Goal: Task Accomplishment & Management: Use online tool/utility

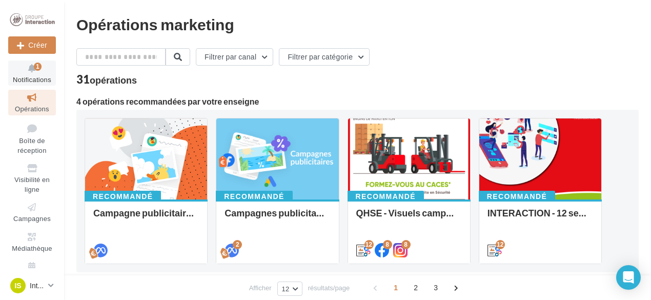
click at [29, 77] on span "Notifications" at bounding box center [32, 79] width 38 height 8
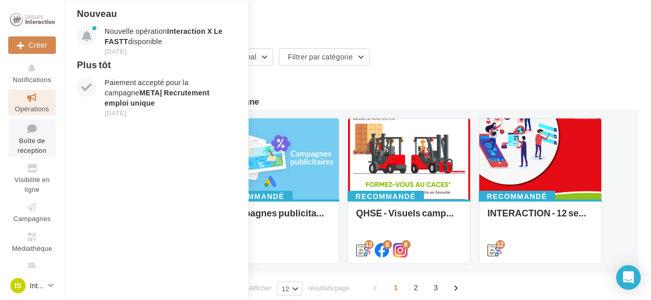
click at [29, 133] on icon at bounding box center [32, 129] width 42 height 14
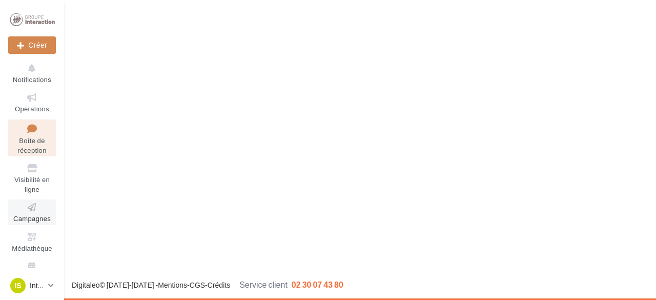
click at [26, 221] on span "Campagnes" at bounding box center [31, 218] width 37 height 8
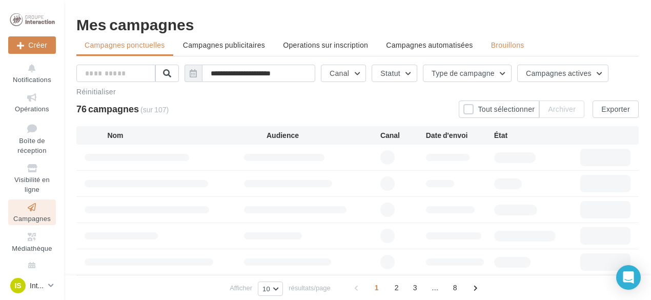
click at [529, 42] on li "Brouillons" at bounding box center [508, 45] width 50 height 18
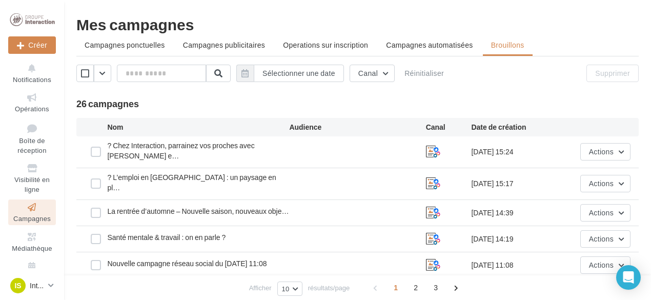
click at [102, 178] on div at bounding box center [96, 183] width 23 height 10
click at [100, 234] on label at bounding box center [96, 239] width 10 height 10
click at [95, 178] on label at bounding box center [96, 183] width 10 height 10
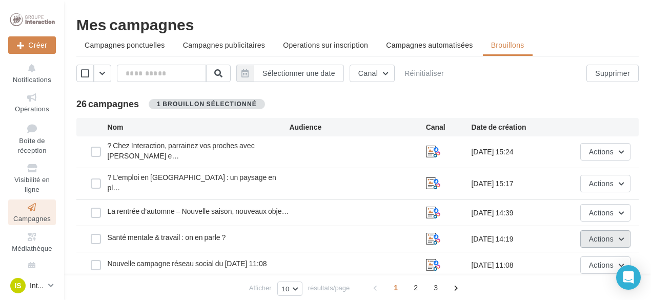
click at [619, 230] on button "Actions" at bounding box center [606, 238] width 50 height 17
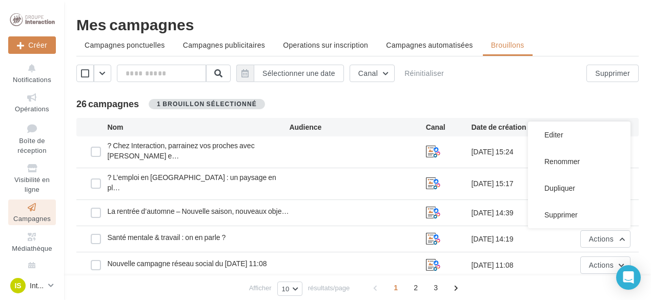
click at [567, 122] on button "Editer" at bounding box center [579, 135] width 103 height 27
